Goal: Task Accomplishment & Management: Use online tool/utility

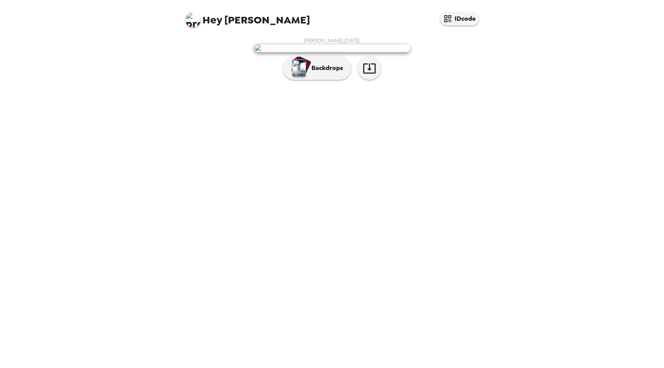
click at [361, 52] on img at bounding box center [332, 48] width 156 height 9
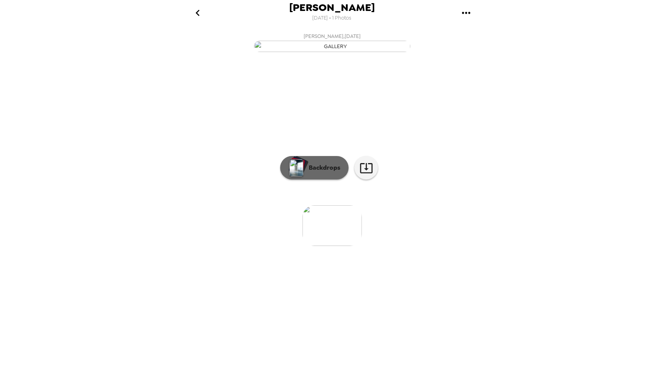
click at [319, 172] on p "Backdrops" at bounding box center [323, 167] width 36 height 9
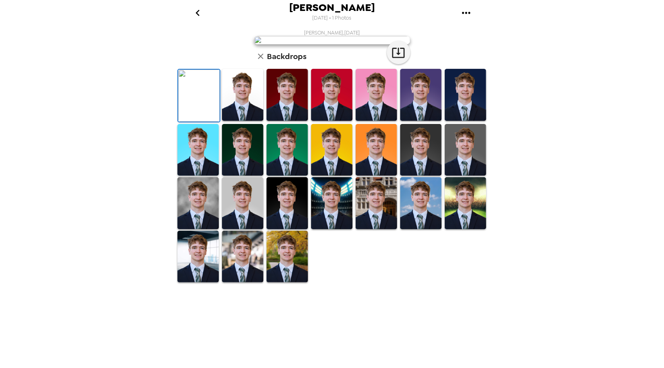
scroll to position [100, 0]
click at [202, 283] on img at bounding box center [197, 257] width 41 height 52
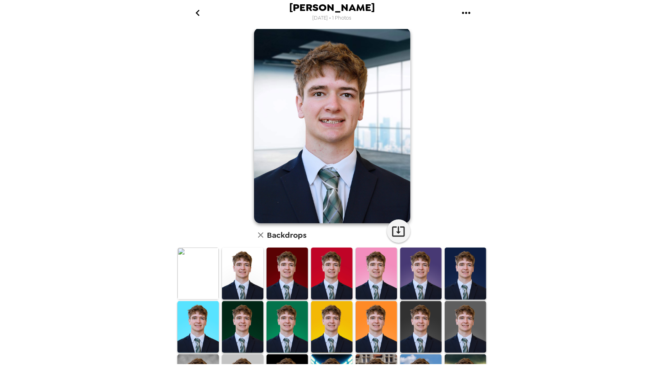
scroll to position [0, 0]
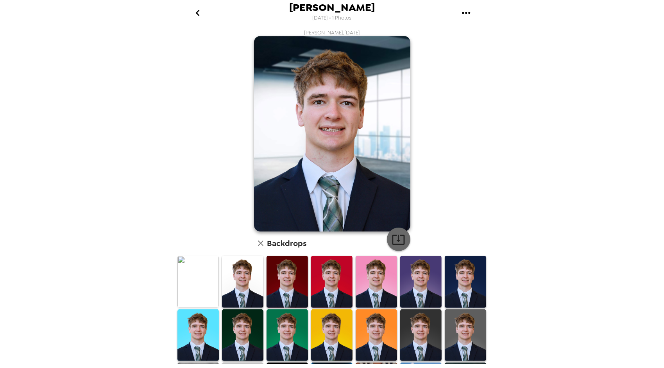
click at [397, 236] on icon "button" at bounding box center [399, 240] width 14 height 14
